Goal: Check status: Check status

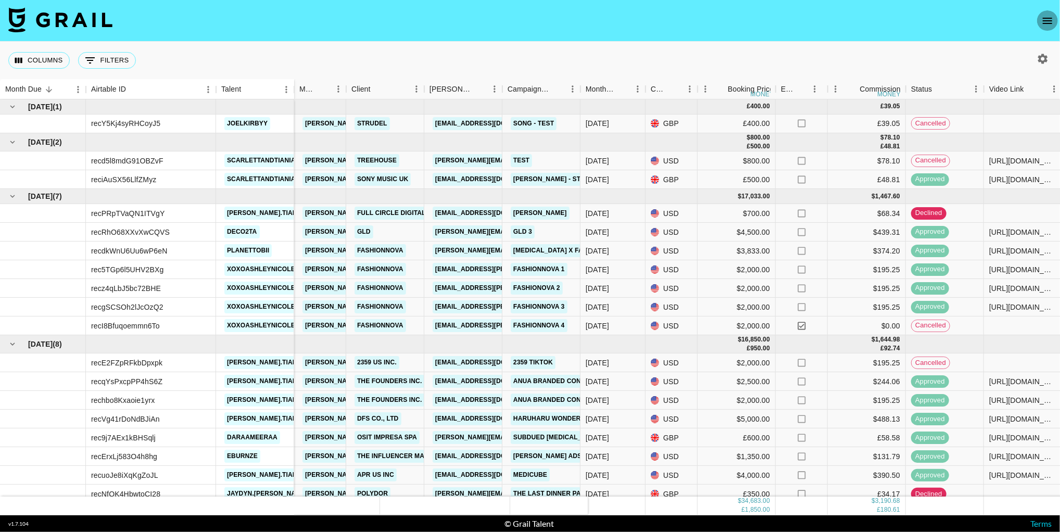
click at [1041, 26] on icon "open drawer" at bounding box center [1047, 21] width 12 height 12
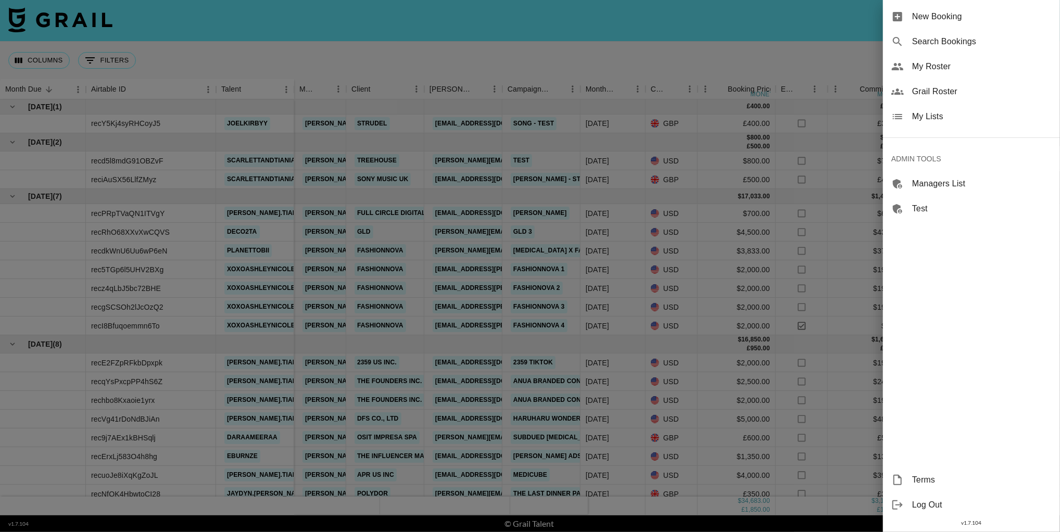
click at [969, 44] on span "Search Bookings" at bounding box center [981, 41] width 139 height 12
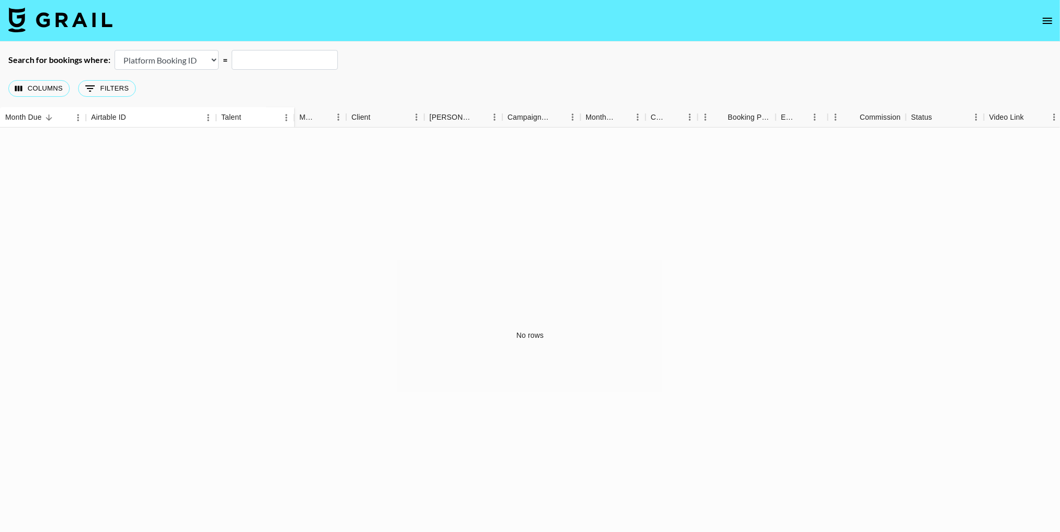
click at [158, 50] on select "Airtable Booking ID Platform Booking ID Platform Campaign ID" at bounding box center [166, 60] width 104 height 20
select select "airtableId"
click at [263, 63] on input "text" at bounding box center [285, 60] width 106 height 20
paste input "rec9waK6r8eW6f6DS"
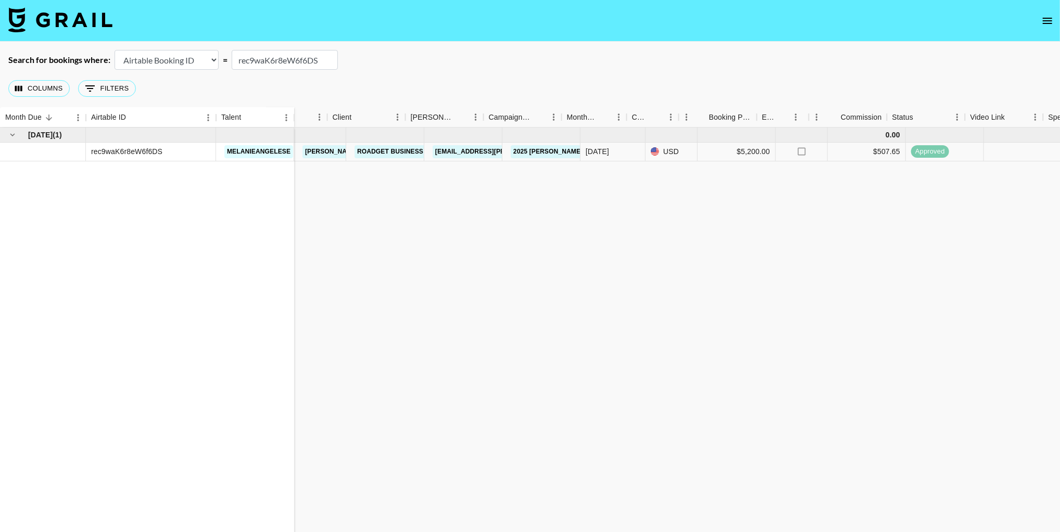
scroll to position [0, 668]
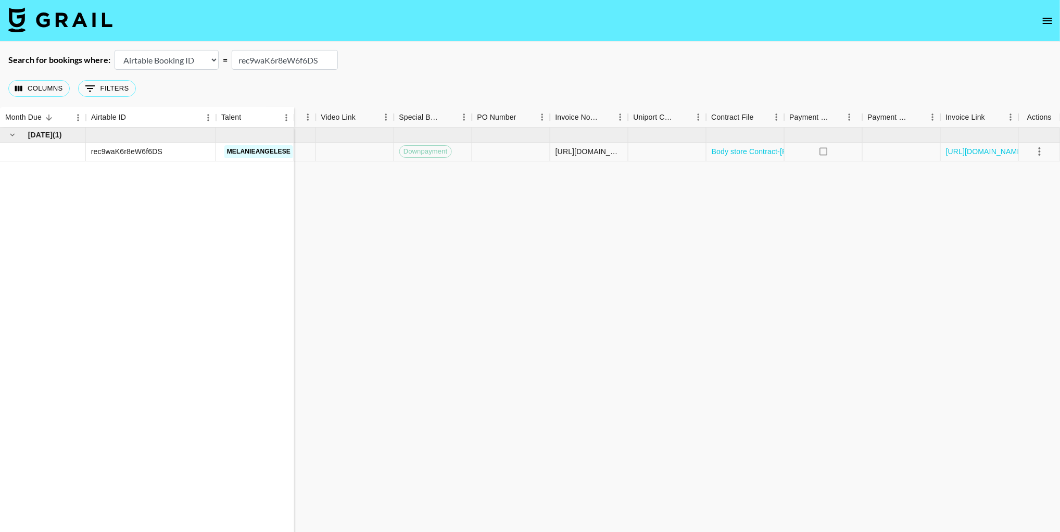
type input "rec9waK6r8eW6f6DS"
